Goal: Find specific page/section: Find specific page/section

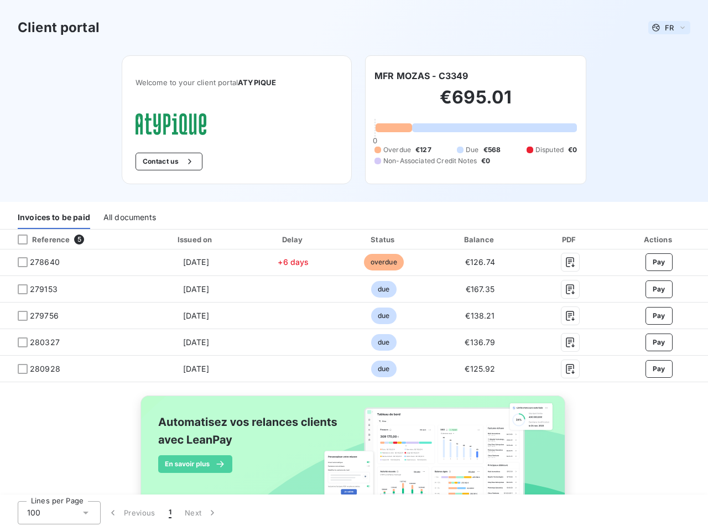
click at [664, 28] on span "FR" at bounding box center [668, 27] width 9 height 9
click at [163, 161] on button "Contact us" at bounding box center [168, 162] width 67 height 18
click at [54, 217] on div "Invoices to be paid" at bounding box center [54, 217] width 72 height 23
click at [129, 217] on div "All documents" at bounding box center [129, 217] width 53 height 23
